Goal: Task Accomplishment & Management: Manage account settings

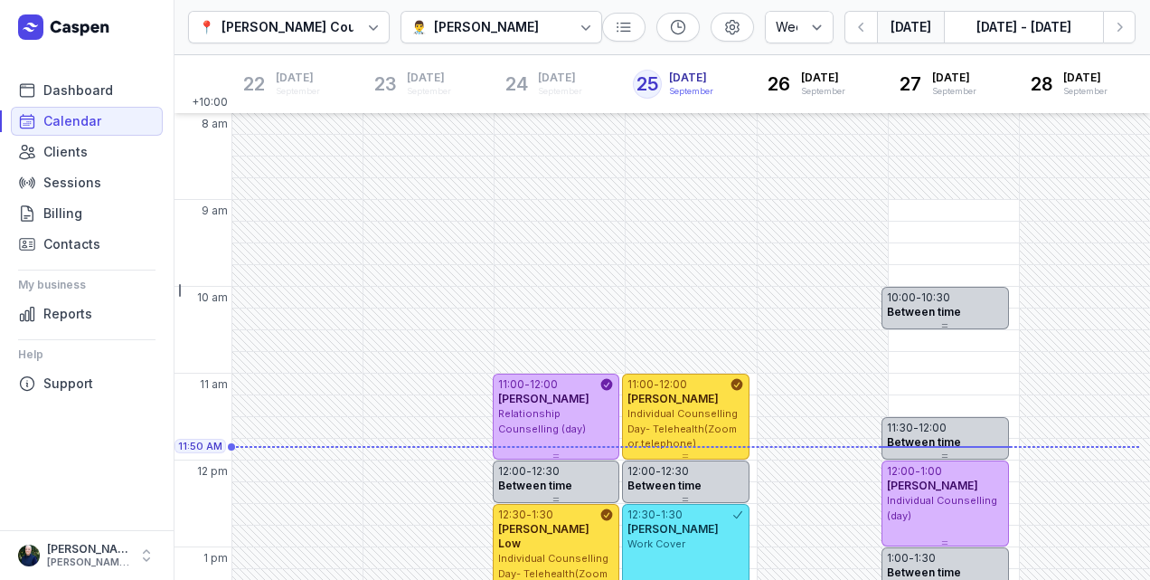
select select "week"
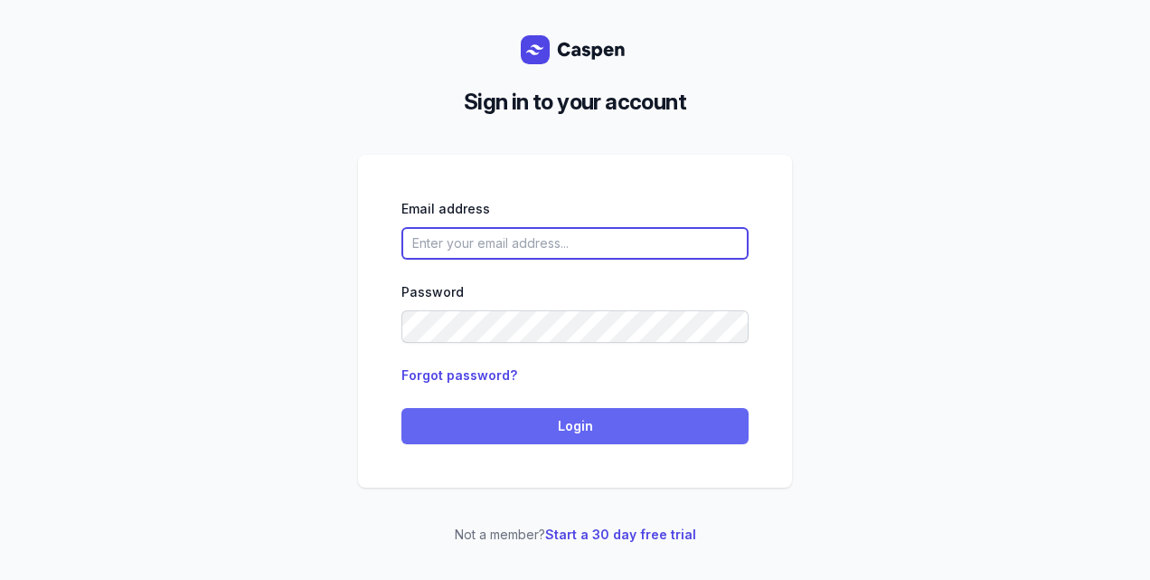
type input "[PERSON_NAME][EMAIL_ADDRESS][DOMAIN_NAME][PERSON_NAME]"
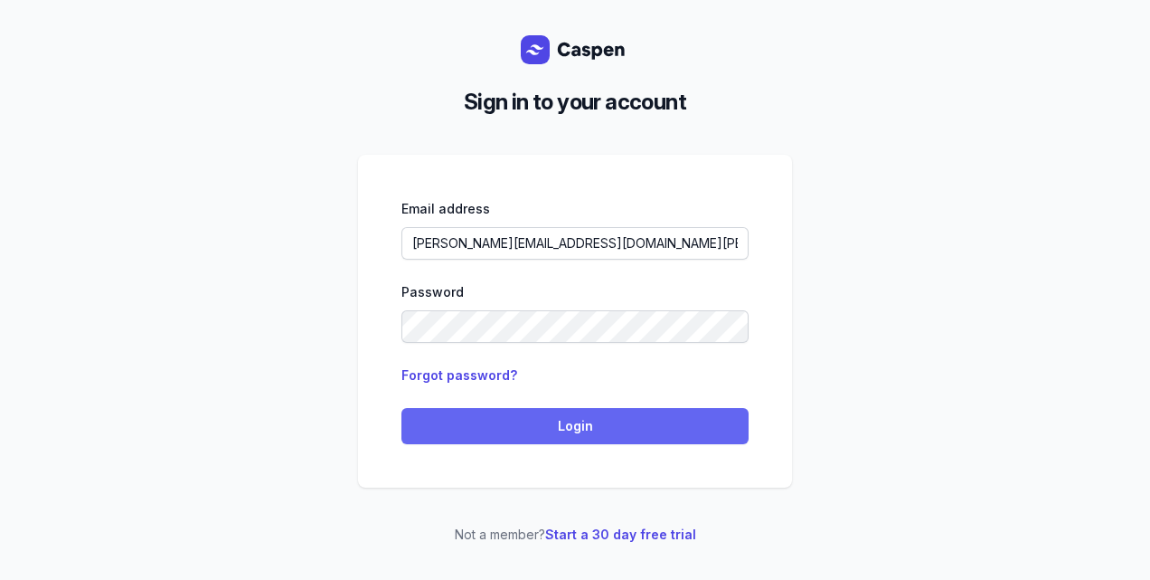
click at [618, 430] on span "Login" at bounding box center [575, 426] width 326 height 22
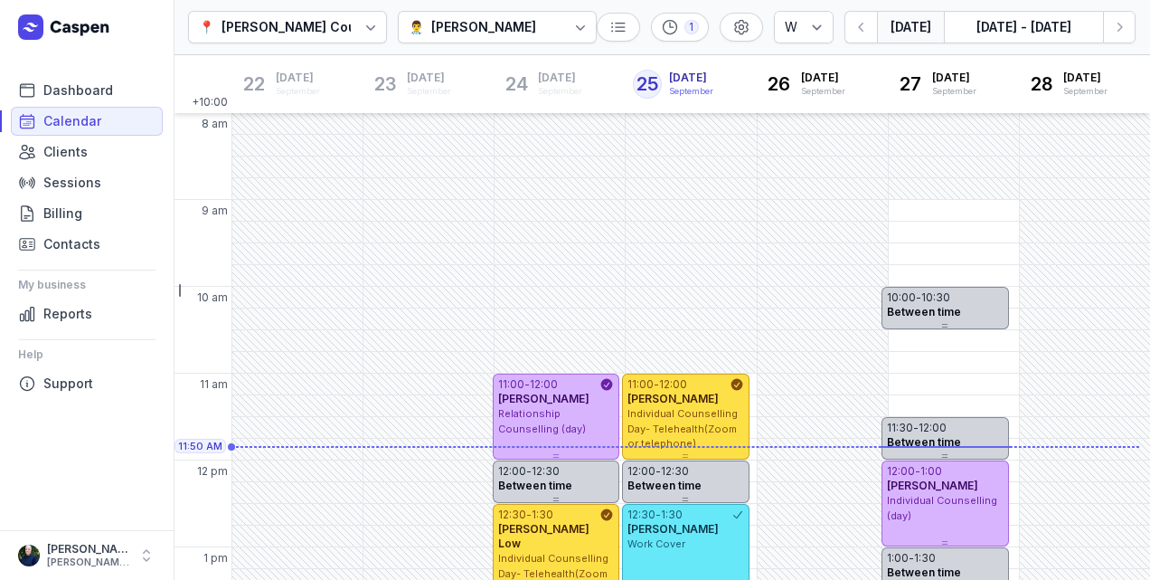
select select "week"
